Goal: Information Seeking & Learning: Understand process/instructions

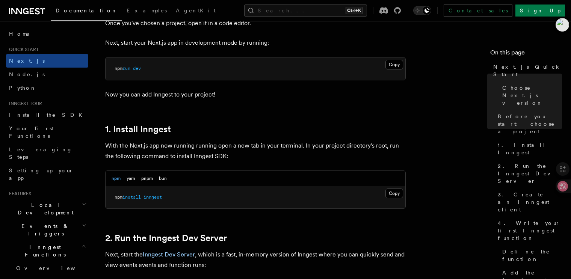
scroll to position [338, 0]
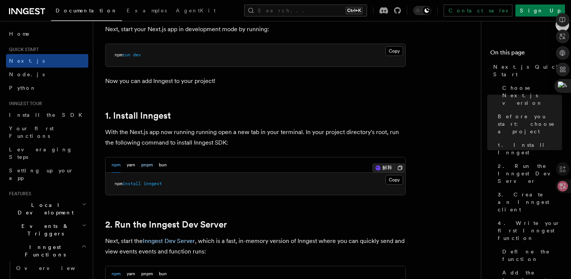
click at [146, 167] on button "pnpm" at bounding box center [147, 165] width 12 height 15
click at [393, 178] on button "Copy Copied" at bounding box center [395, 180] width 18 height 10
click at [223, 180] on pre "pnpm add inngest" at bounding box center [256, 184] width 300 height 23
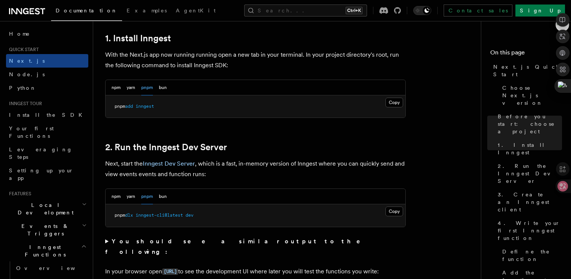
scroll to position [451, 0]
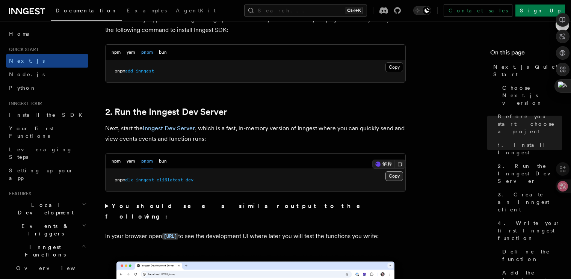
click at [396, 179] on button "Copy Copied" at bounding box center [395, 176] width 18 height 10
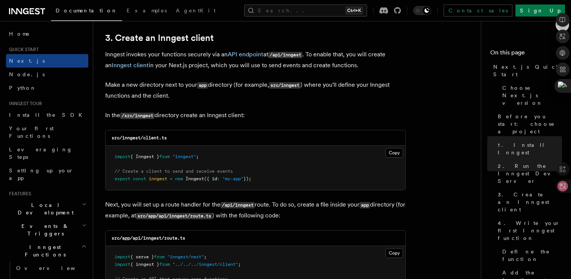
scroll to position [902, 0]
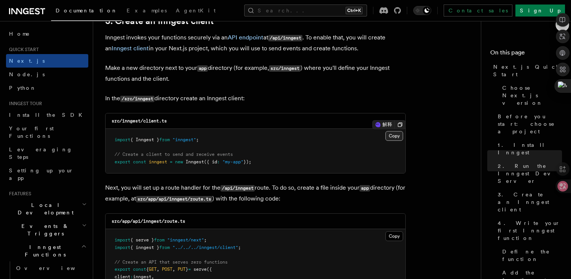
click at [394, 134] on button "Copy Copied" at bounding box center [395, 136] width 18 height 10
click at [129, 123] on code "src/inngest/client.ts" at bounding box center [139, 120] width 55 height 5
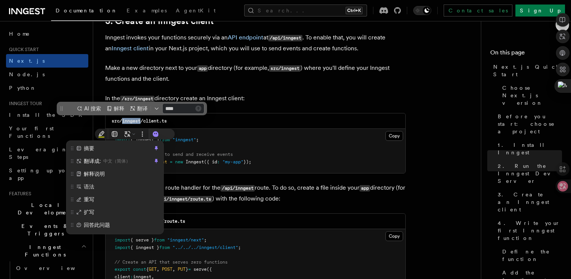
scroll to position [0, 0]
copy code "inngest"
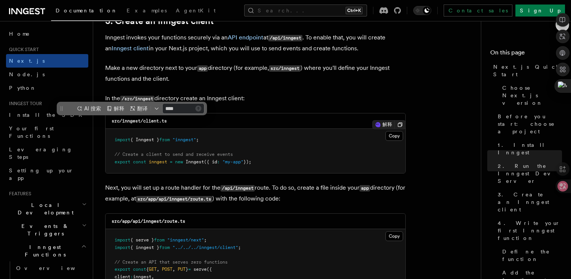
click at [181, 130] on pre "import { Inngest } from "inngest" ; // Create a client to send and receive even…" at bounding box center [256, 151] width 300 height 44
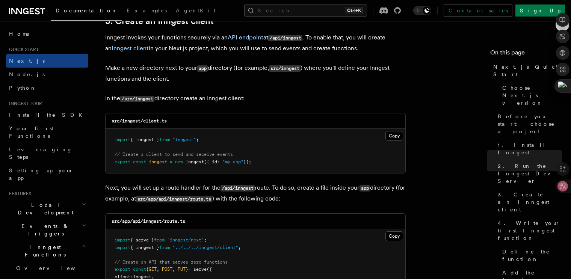
click at [152, 118] on div "src/inngest/client.ts" at bounding box center [256, 121] width 300 height 15
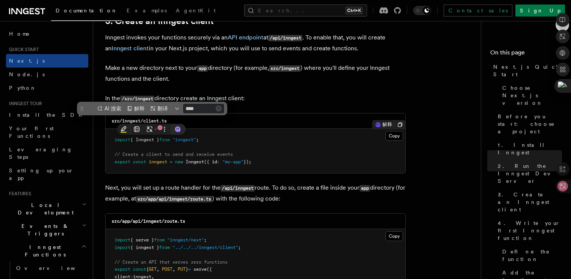
click at [210, 129] on pre "import { Inngest } from "inngest" ; // Create a client to send and receive even…" at bounding box center [256, 151] width 300 height 44
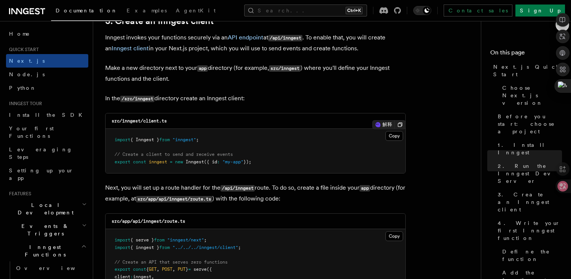
click at [150, 123] on code "src/inngest/client.ts" at bounding box center [139, 120] width 55 height 5
click at [150, 122] on code "src/inngest/client.ts" at bounding box center [139, 120] width 55 height 5
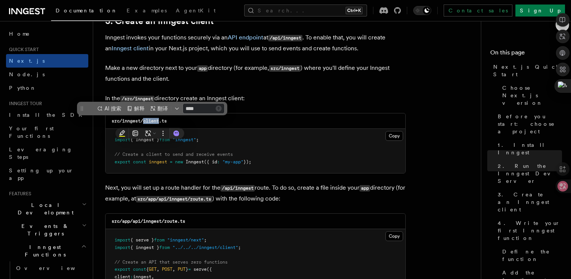
copy code "client"
click at [394, 136] on button "Copy Copied" at bounding box center [395, 136] width 18 height 10
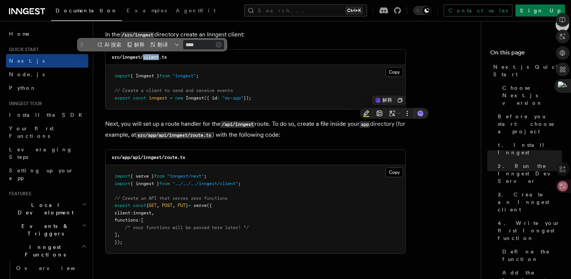
scroll to position [977, 0]
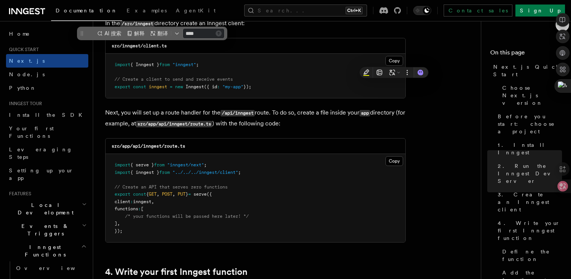
click at [155, 146] on code "src/app/api/inngest/route.ts" at bounding box center [149, 146] width 74 height 5
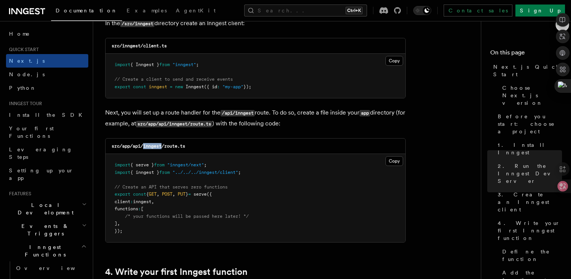
click at [155, 146] on code "src/app/api/inngest/route.ts" at bounding box center [149, 146] width 74 height 5
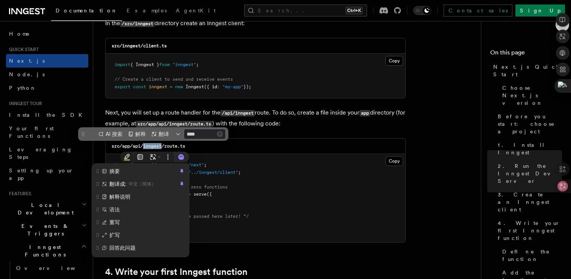
scroll to position [0, 0]
copy code "inngest"
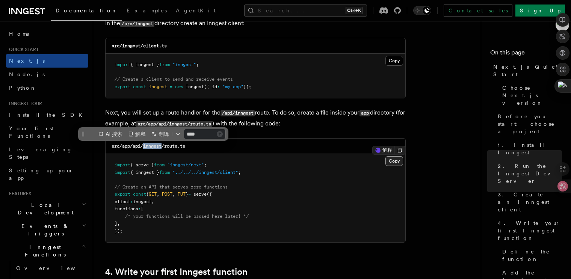
click at [391, 160] on button "Copy Copied" at bounding box center [395, 161] width 18 height 10
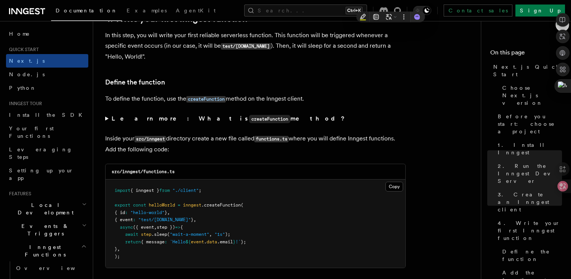
scroll to position [1241, 0]
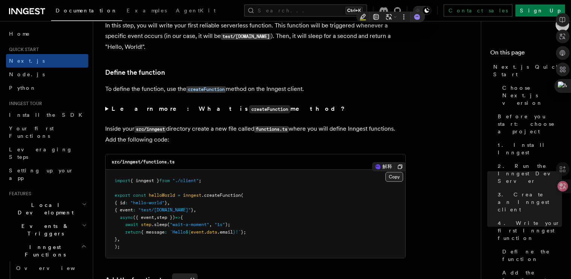
click at [399, 178] on button "Copy Copied" at bounding box center [395, 177] width 18 height 10
